Goal: Entertainment & Leisure: Consume media (video, audio)

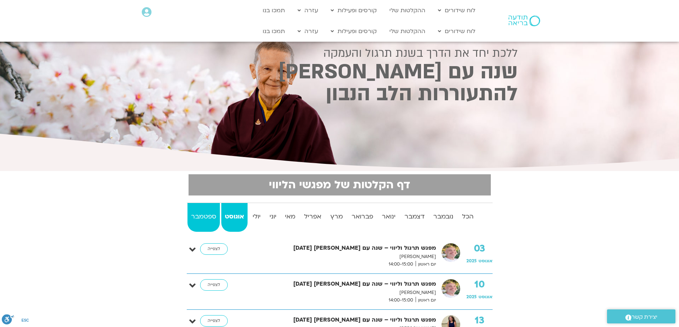
click at [202, 215] on strong "ספטמבר" at bounding box center [203, 216] width 32 height 11
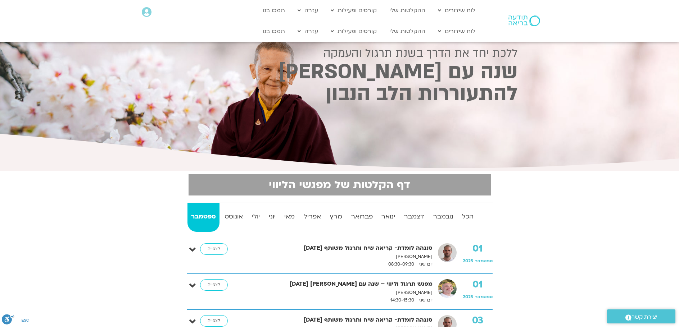
scroll to position [36, 0]
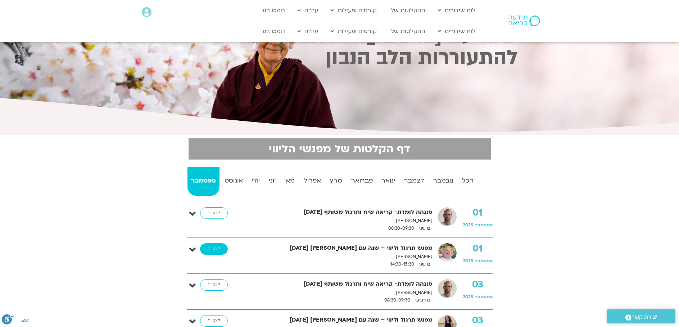
click at [217, 249] on link "לצפייה" at bounding box center [214, 249] width 28 height 12
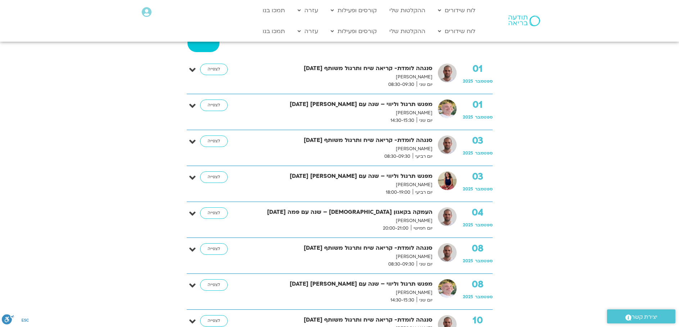
scroll to position [36, 0]
